Goal: Task Accomplishment & Management: Manage account settings

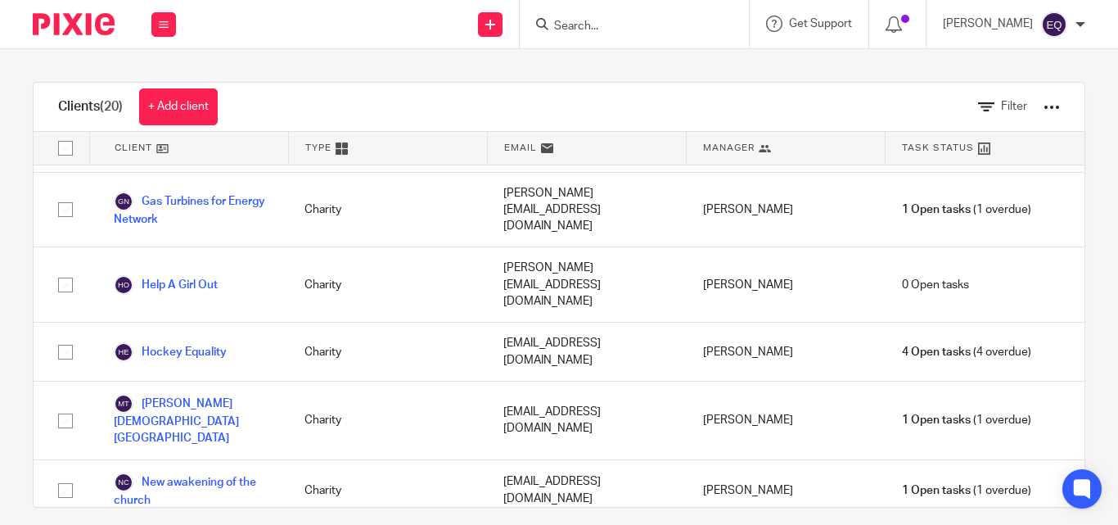
scroll to position [300, 0]
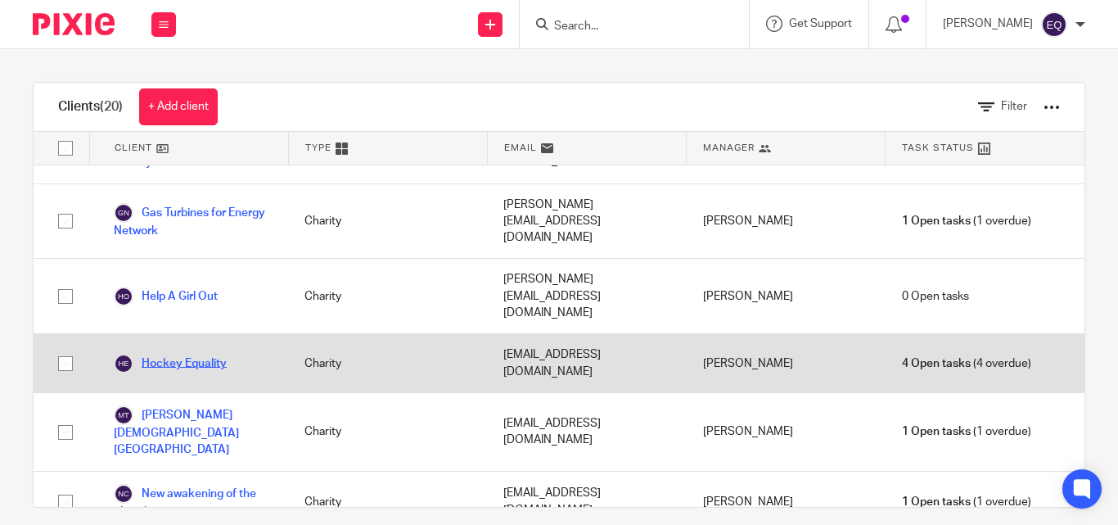
click at [183, 354] on link "Hockey Equality" at bounding box center [170, 364] width 113 height 20
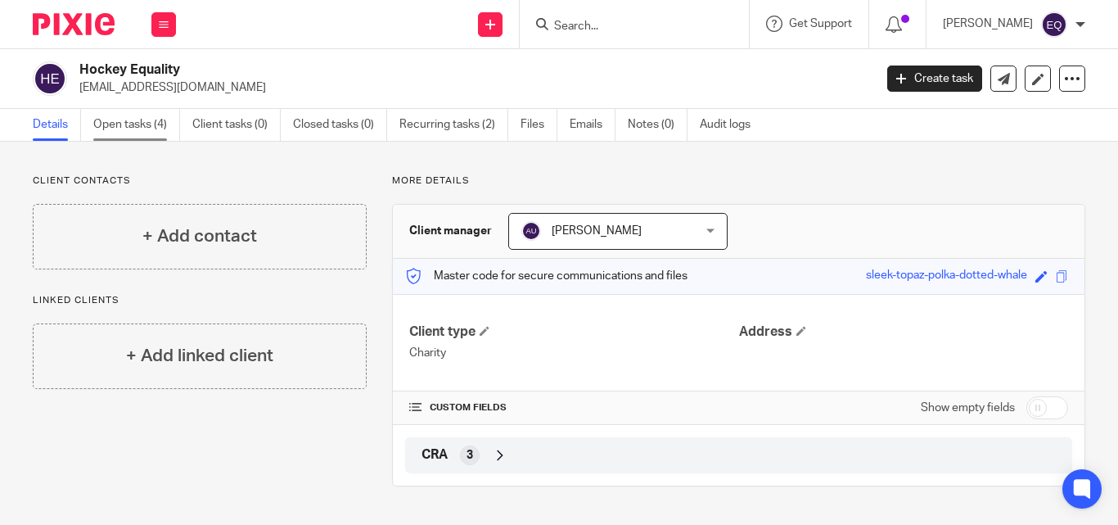
click at [130, 127] on link "Open tasks (4)" at bounding box center [136, 125] width 87 height 32
